Goal: Book appointment/travel/reservation

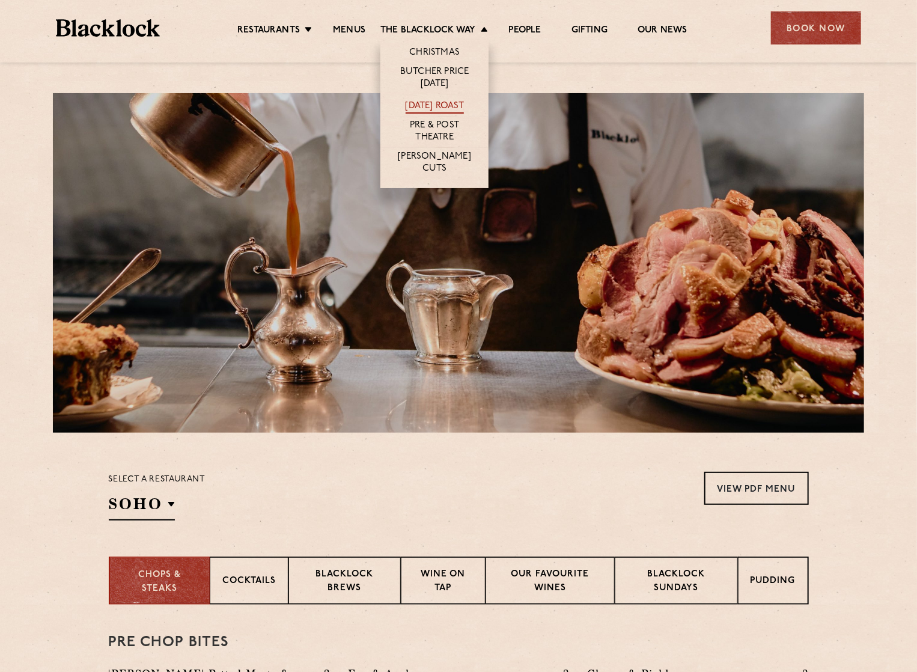
click at [436, 104] on link "[DATE] Roast" at bounding box center [435, 106] width 58 height 13
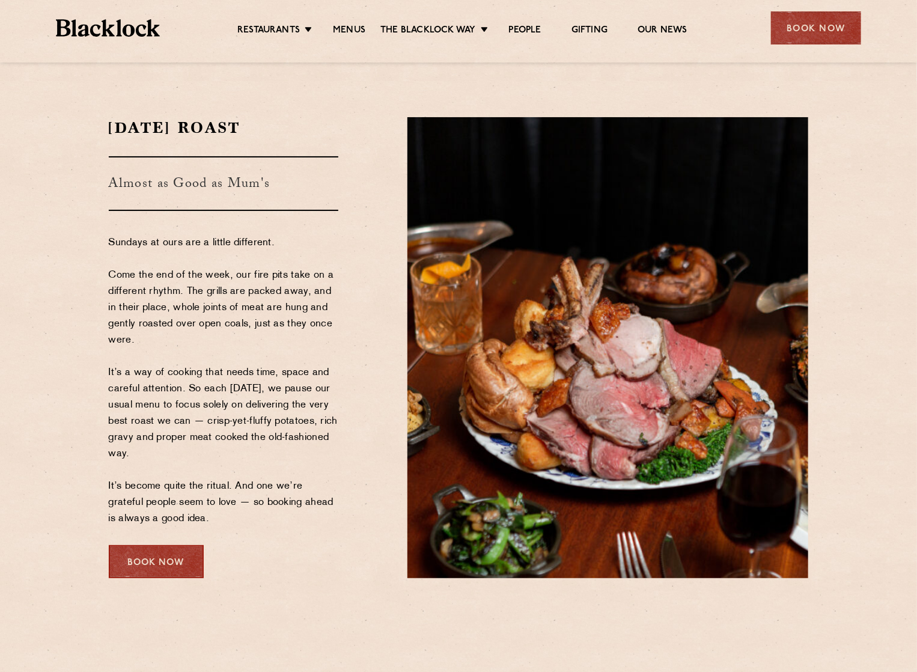
click at [165, 554] on div "Book Now" at bounding box center [156, 561] width 95 height 33
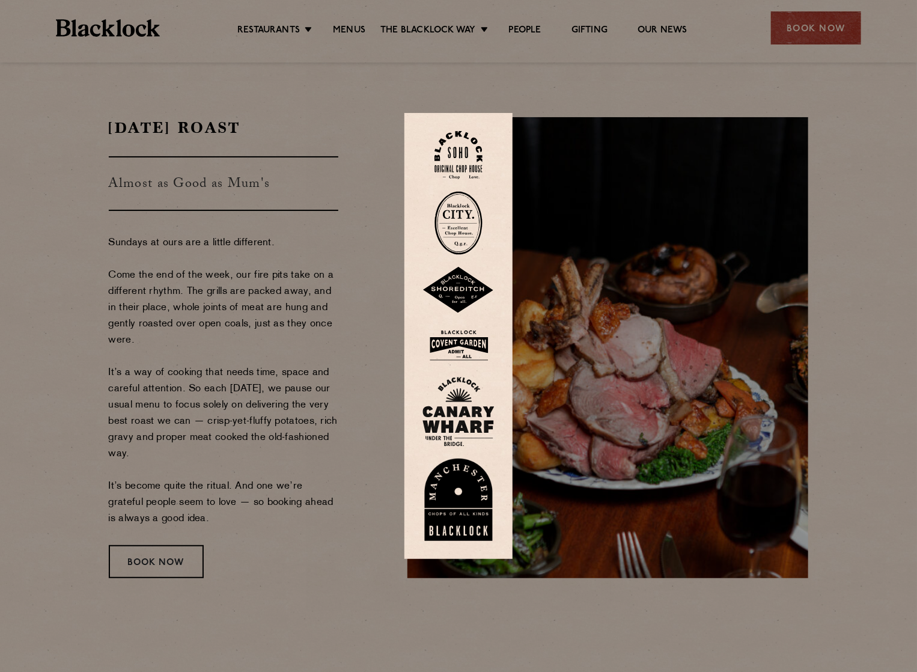
click at [475, 229] on img at bounding box center [459, 223] width 48 height 64
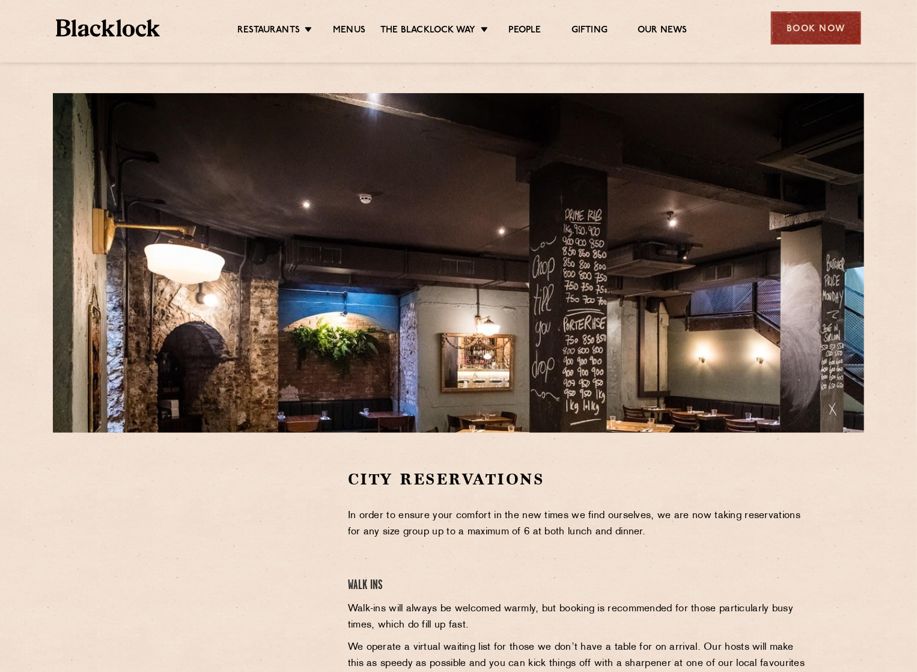
click at [828, 18] on div "Book Now" at bounding box center [816, 27] width 90 height 33
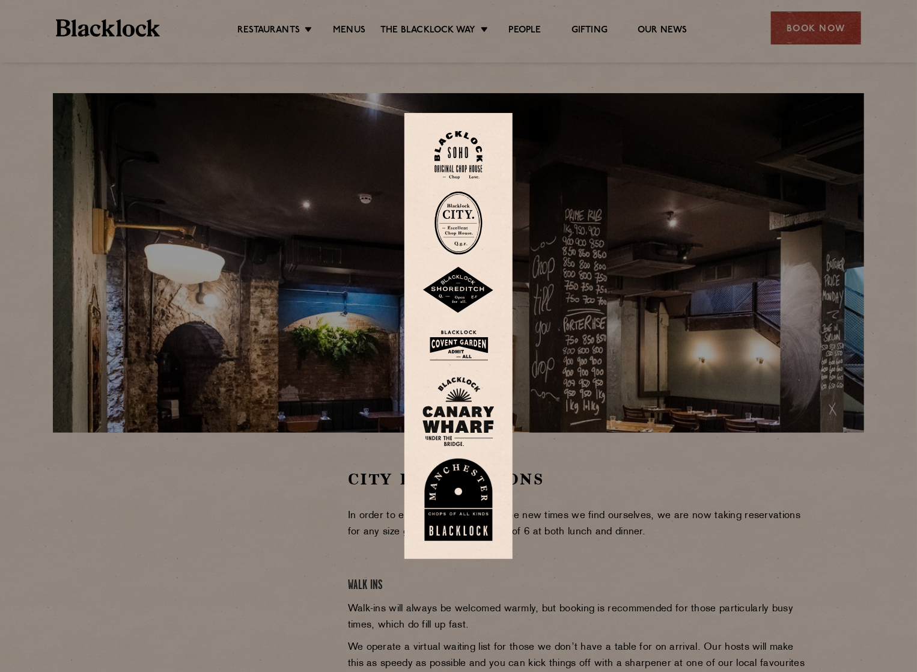
click at [466, 222] on img at bounding box center [459, 223] width 48 height 64
